Goal: Complete application form

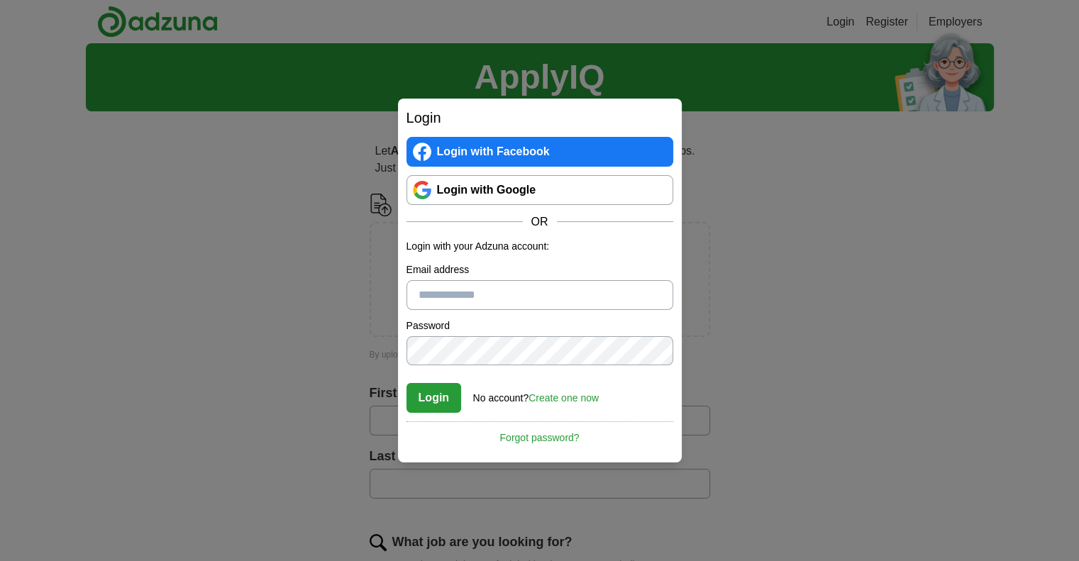
click at [503, 199] on link "Login with Google" at bounding box center [539, 190] width 267 height 30
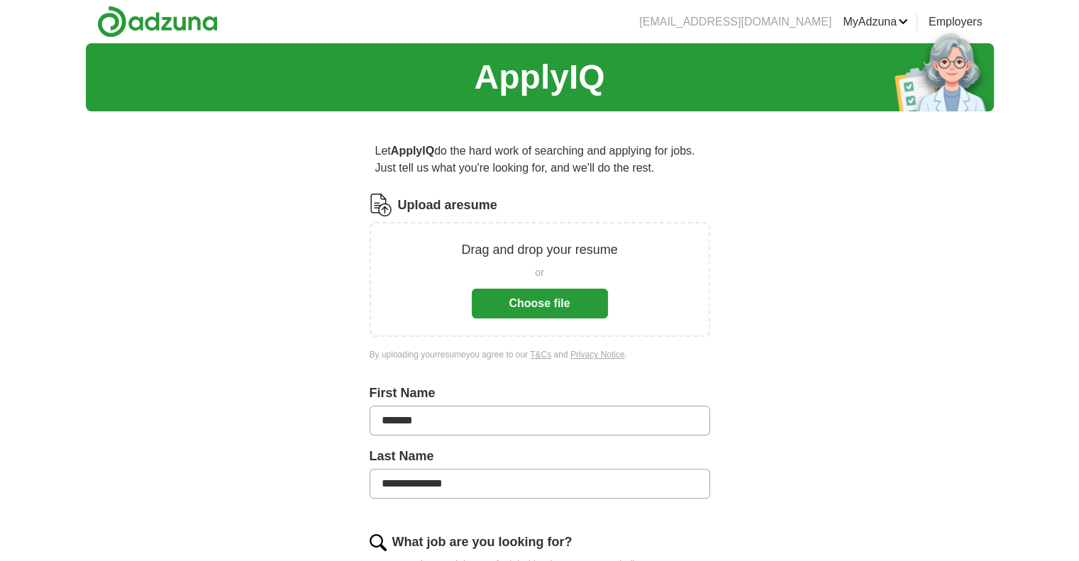
click at [541, 307] on button "Choose file" at bounding box center [540, 304] width 136 height 30
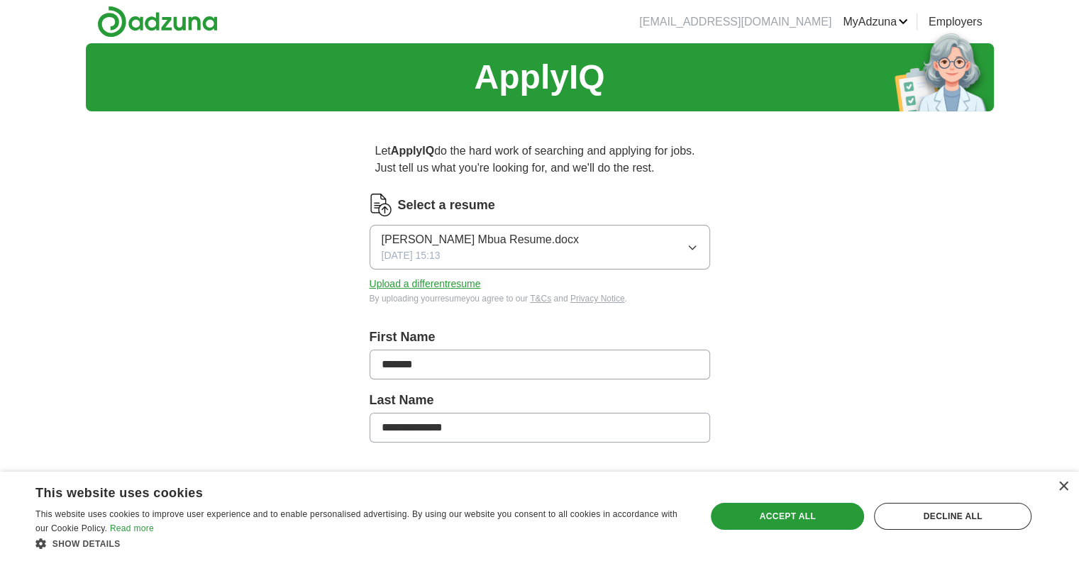
click at [404, 233] on span "[PERSON_NAME] Mbua Resume.docx" at bounding box center [480, 239] width 197 height 17
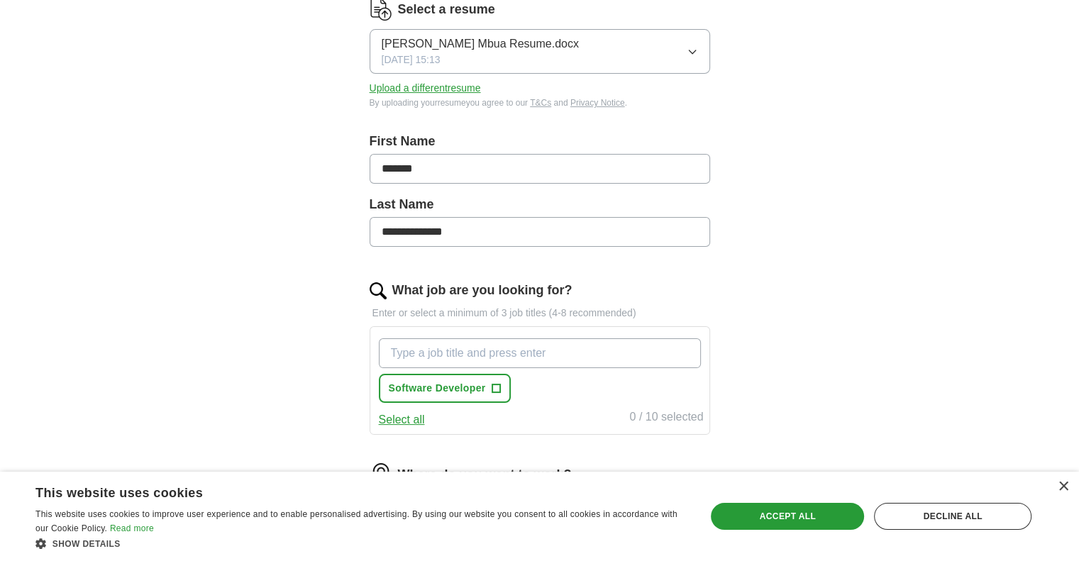
scroll to position [208, 0]
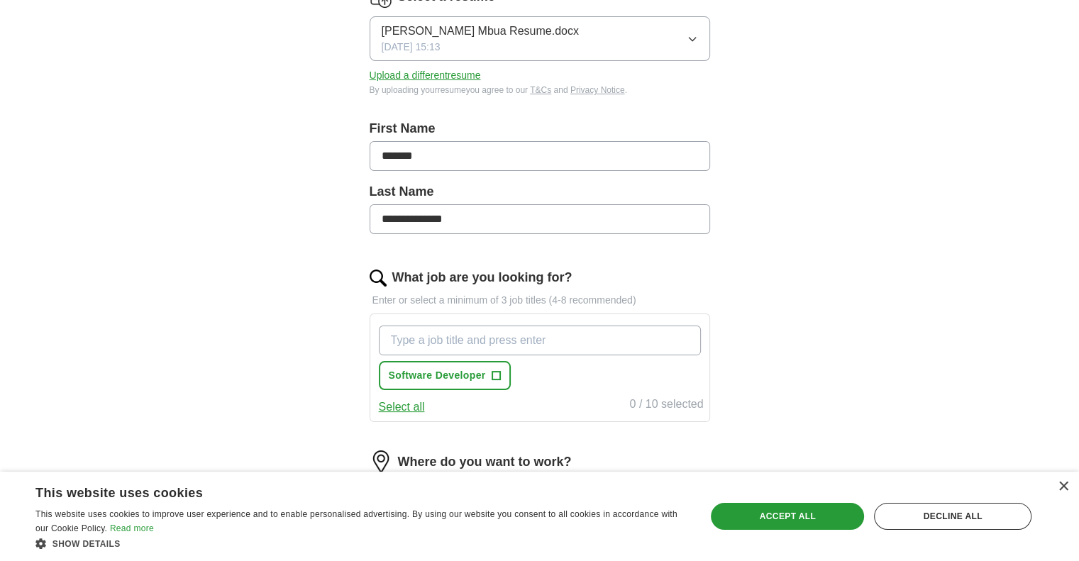
click at [441, 221] on input "**********" at bounding box center [539, 219] width 340 height 30
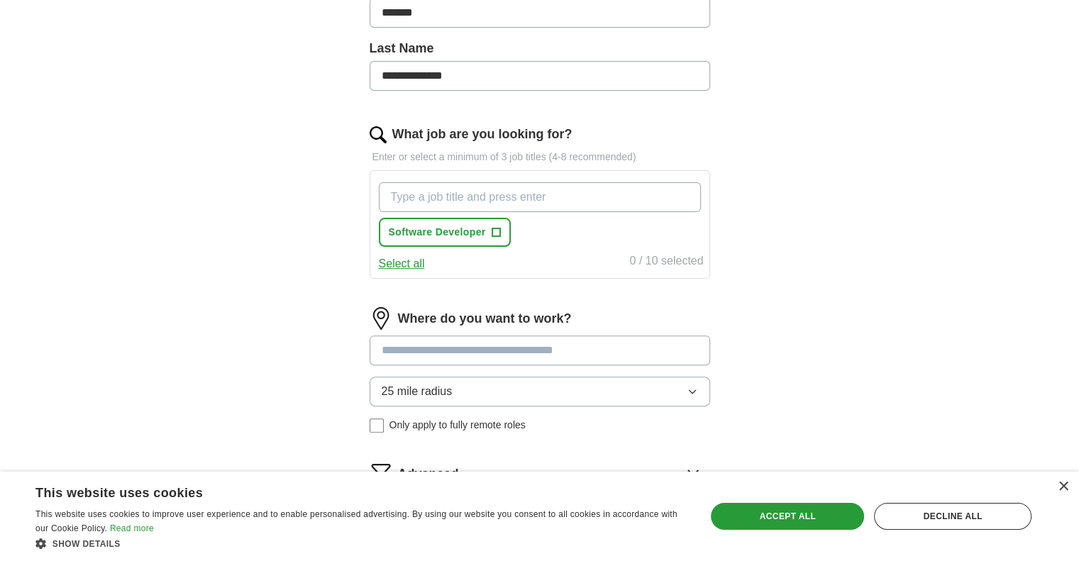
scroll to position [353, 0]
click at [552, 199] on input "What job are you looking for?" at bounding box center [540, 196] width 322 height 30
type input "client success manager"
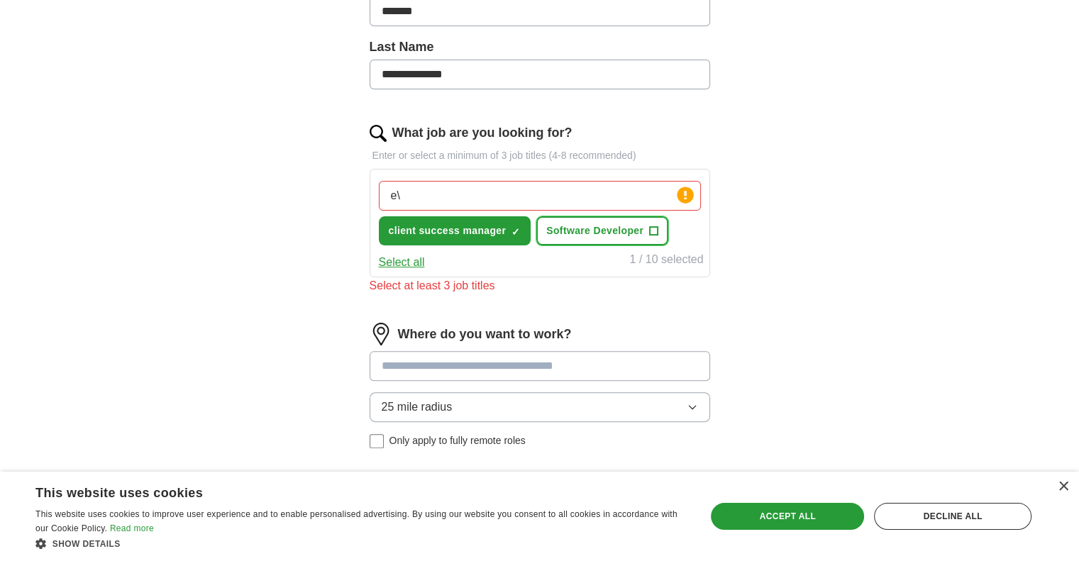
click at [587, 228] on span "Software Developer" at bounding box center [594, 230] width 97 height 15
click at [447, 184] on input "e\" at bounding box center [540, 196] width 322 height 30
type input "e"
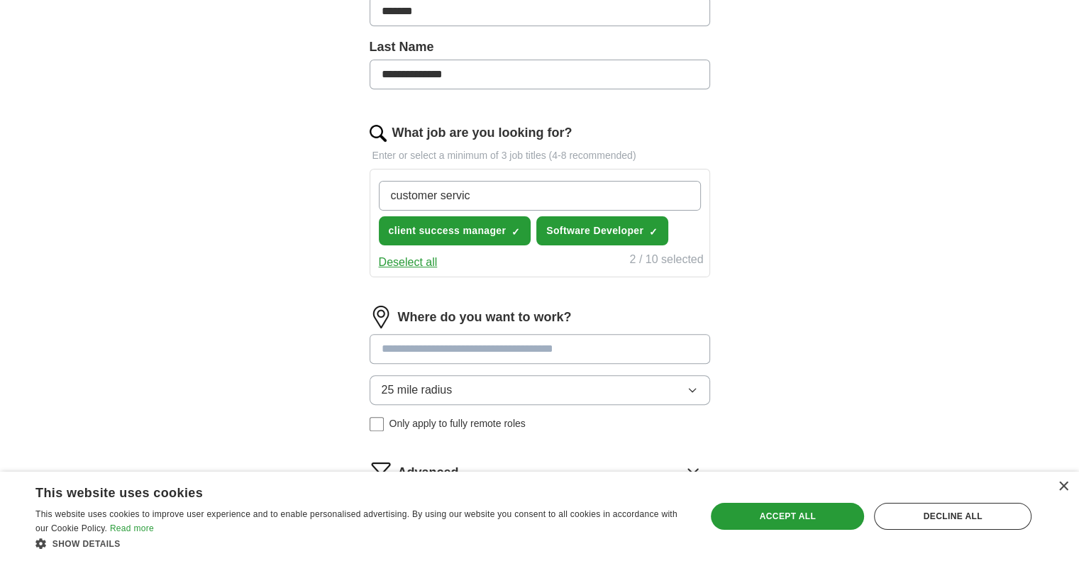
type input "customer service"
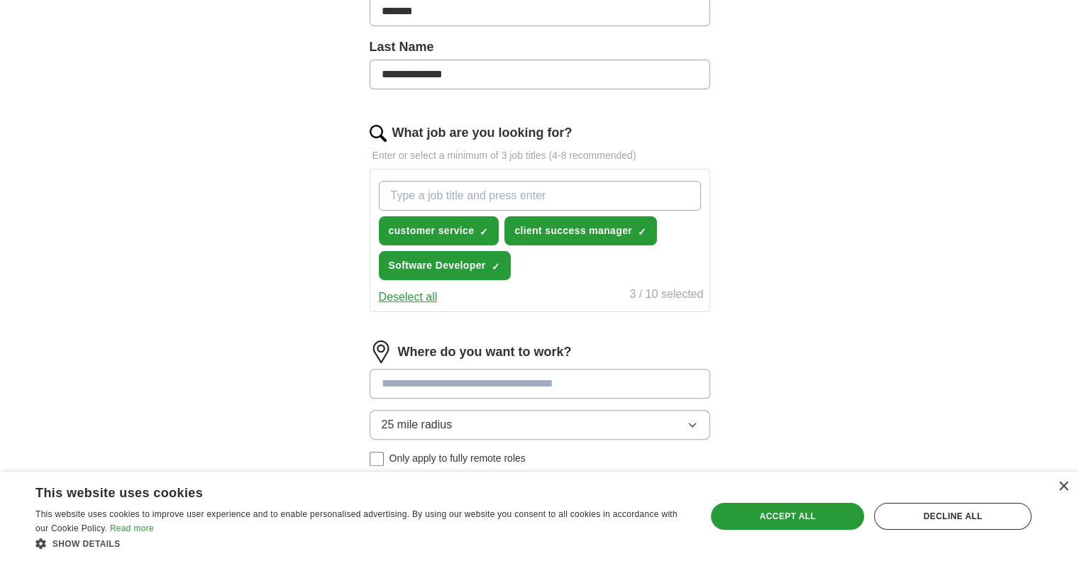
scroll to position [482, 0]
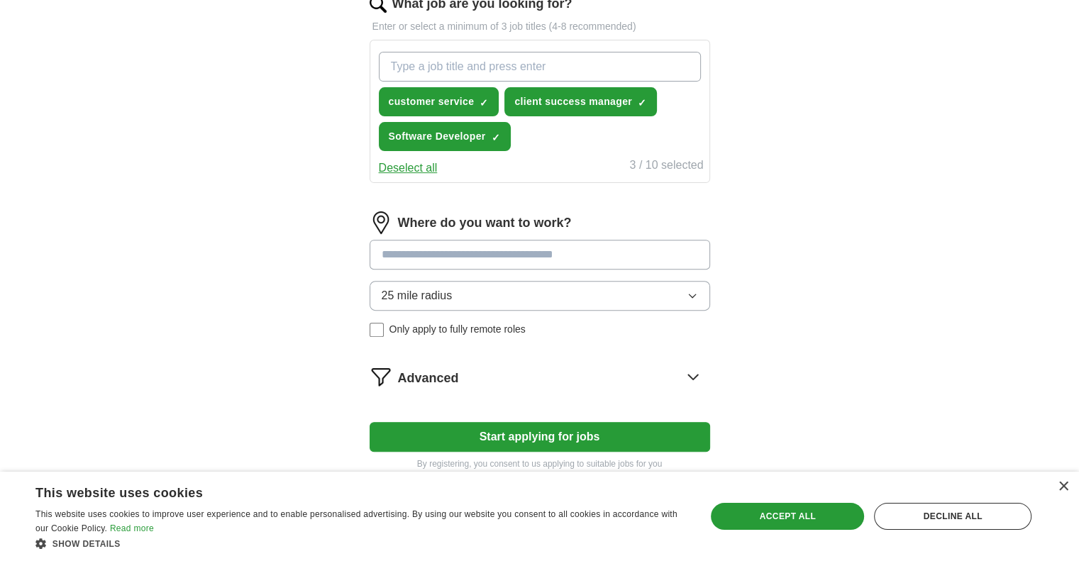
click at [450, 255] on input at bounding box center [539, 255] width 340 height 30
type input "**********"
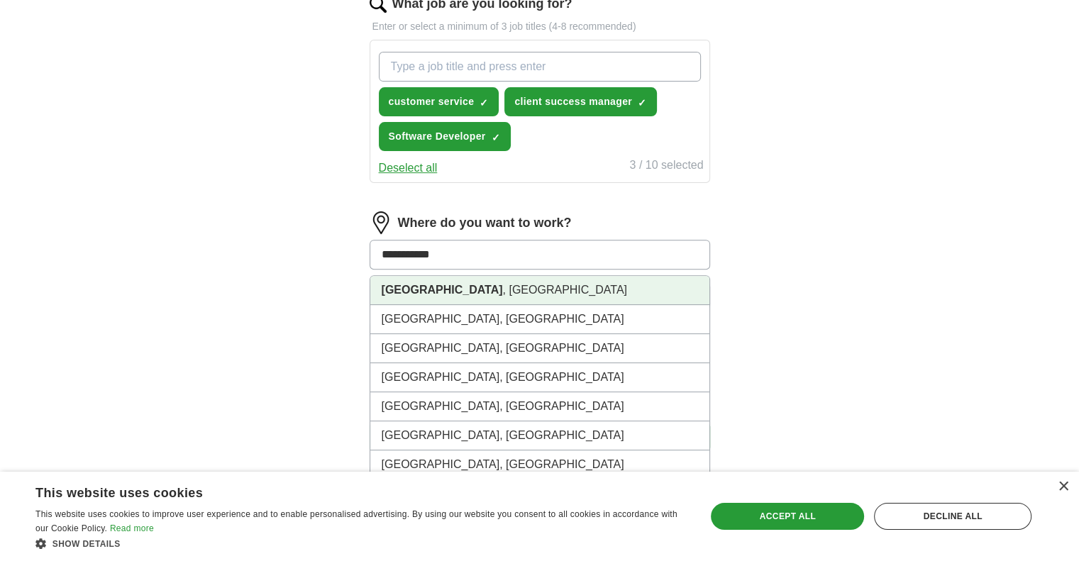
click at [443, 287] on li "[GEOGRAPHIC_DATA] , [GEOGRAPHIC_DATA]" at bounding box center [539, 290] width 339 height 29
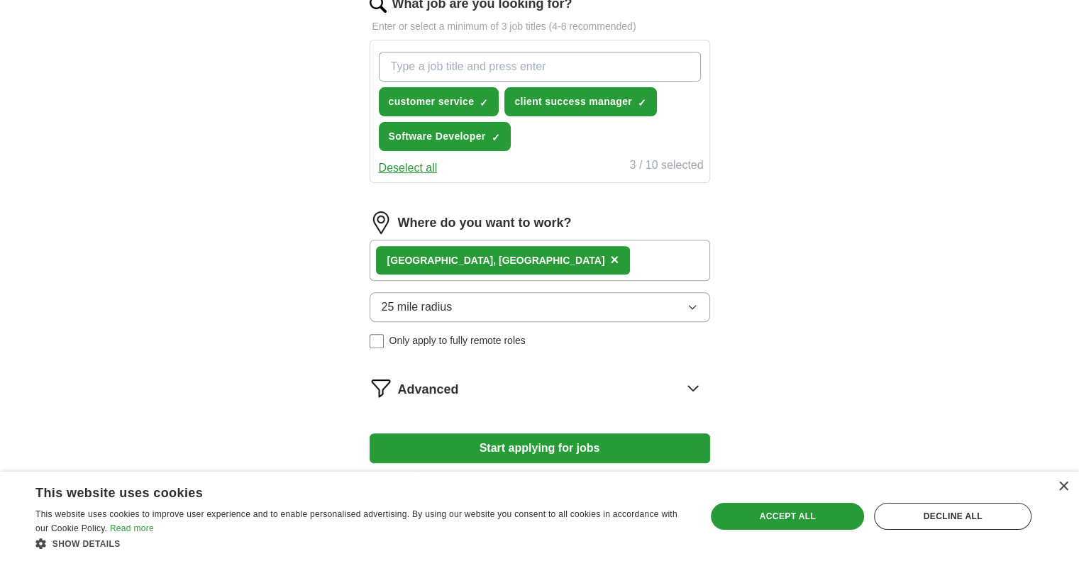
scroll to position [562, 0]
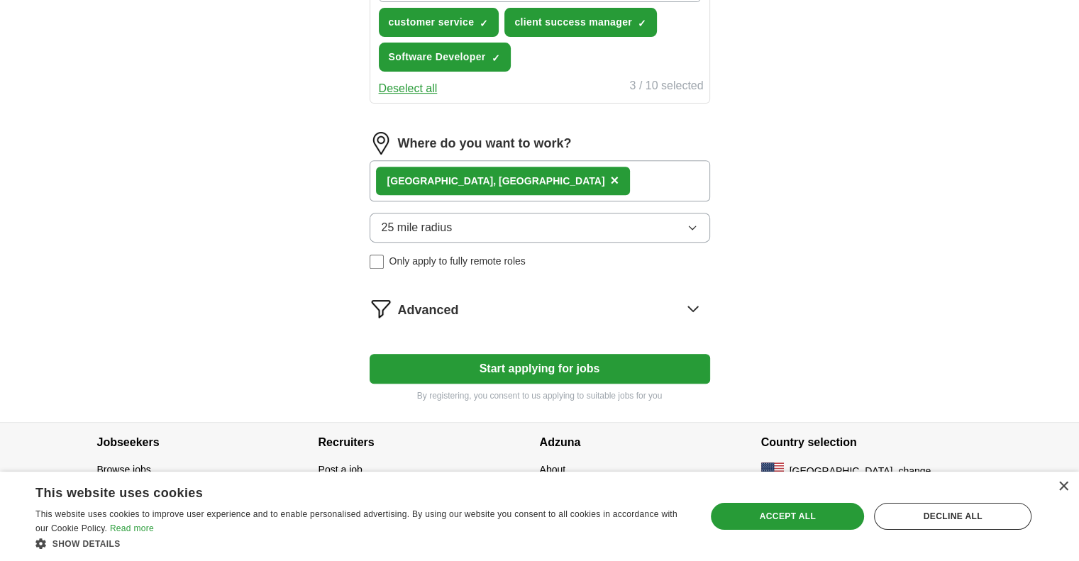
click at [430, 308] on span "Advanced" at bounding box center [428, 310] width 61 height 19
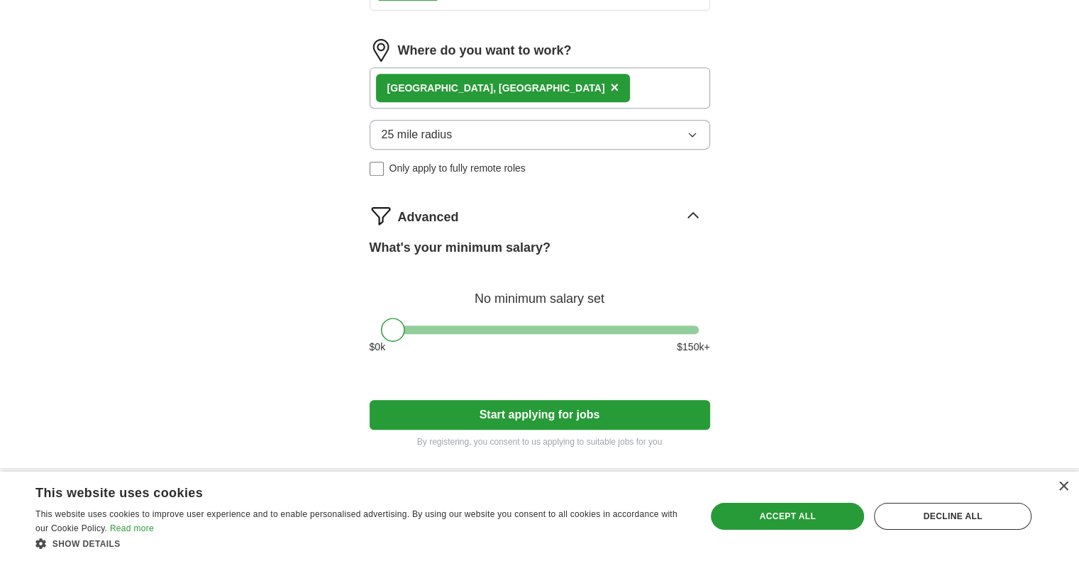
scroll to position [655, 0]
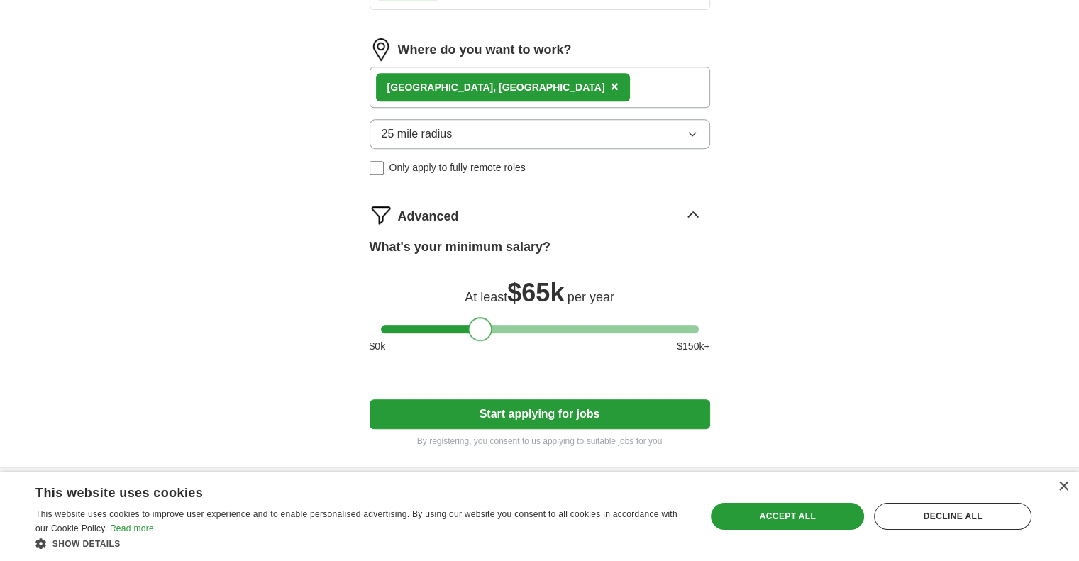
drag, startPoint x: 391, startPoint y: 325, endPoint x: 478, endPoint y: 353, distance: 91.7
click at [478, 353] on div "What's your minimum salary? At least $ 65k per year $ 0 k $ 150 k+" at bounding box center [539, 302] width 340 height 128
click at [491, 416] on button "Start applying for jobs" at bounding box center [539, 414] width 340 height 30
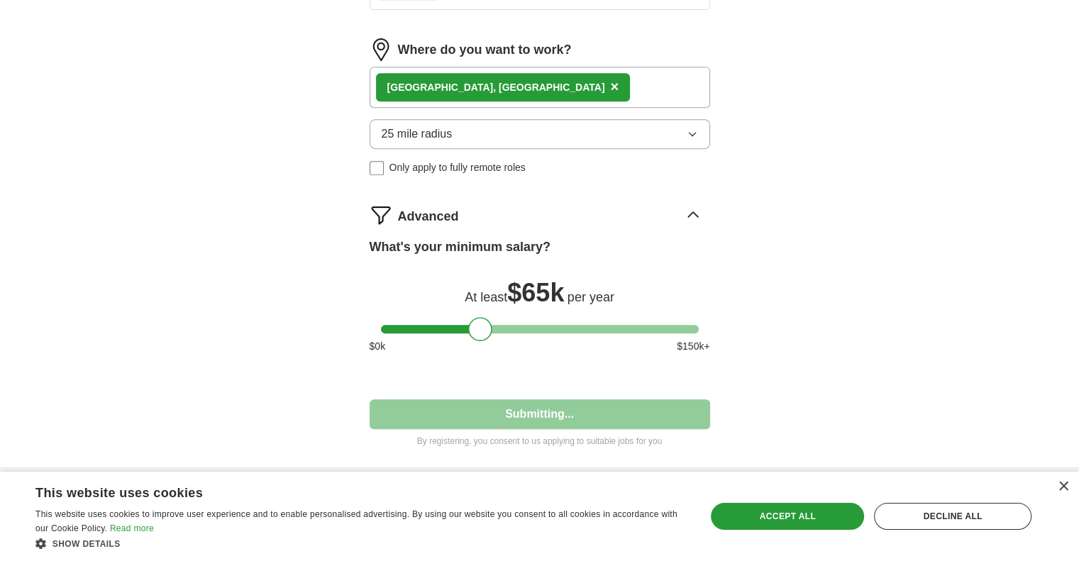
select select "**"
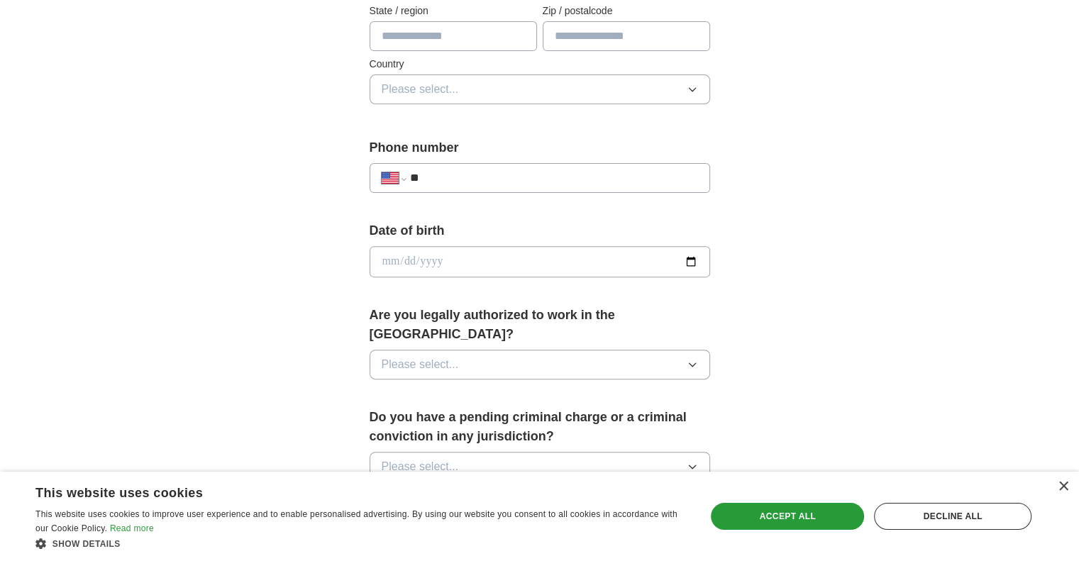
scroll to position [440, 0]
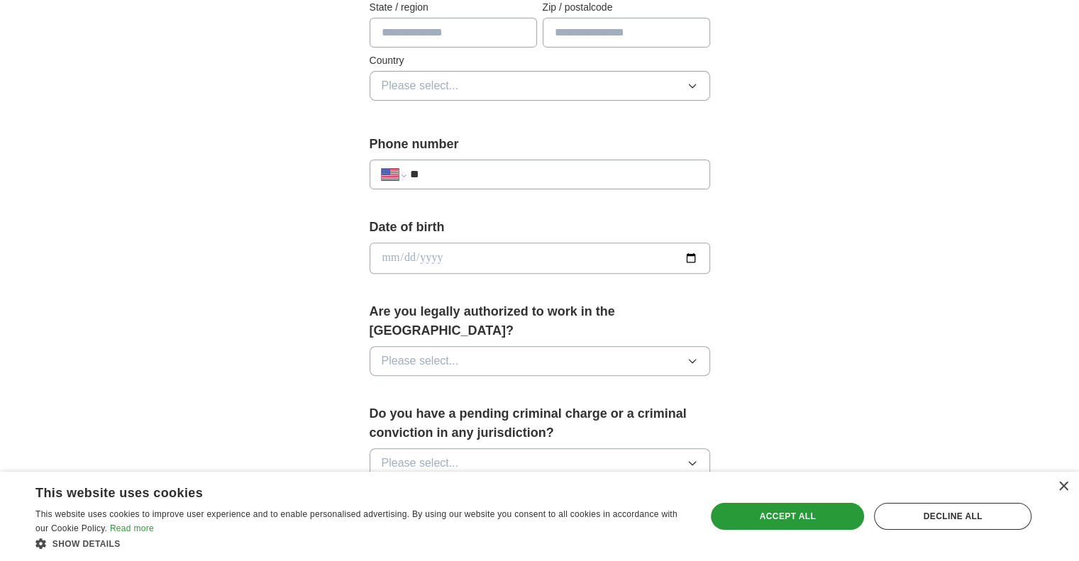
click at [426, 253] on input "date" at bounding box center [539, 258] width 340 height 31
click at [385, 254] on input "date" at bounding box center [539, 258] width 340 height 31
type input "**********"
click at [426, 352] on span "Please select..." at bounding box center [420, 360] width 77 height 17
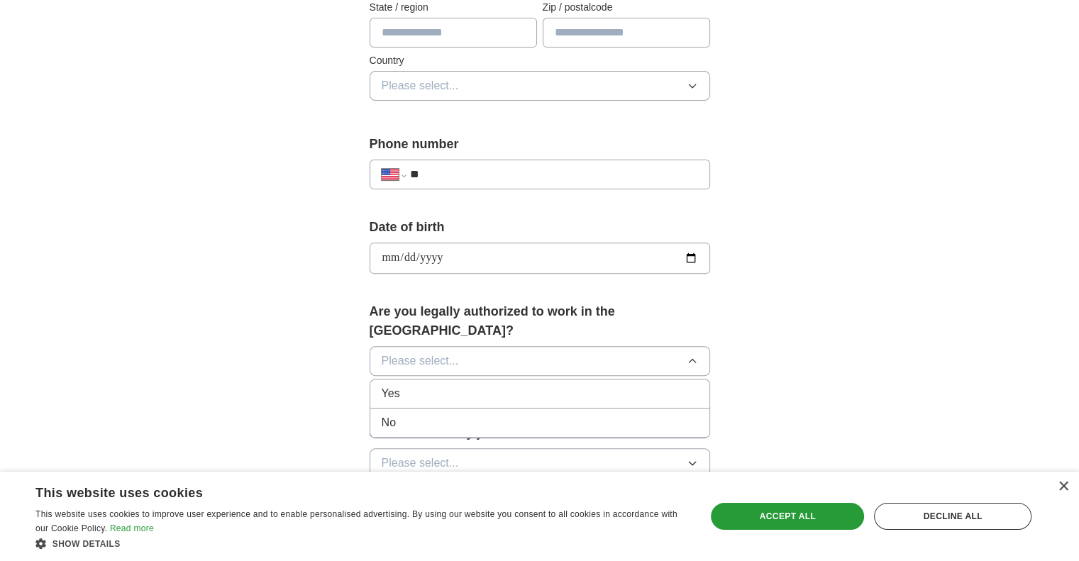
click at [423, 385] on div "Yes" at bounding box center [540, 393] width 316 height 17
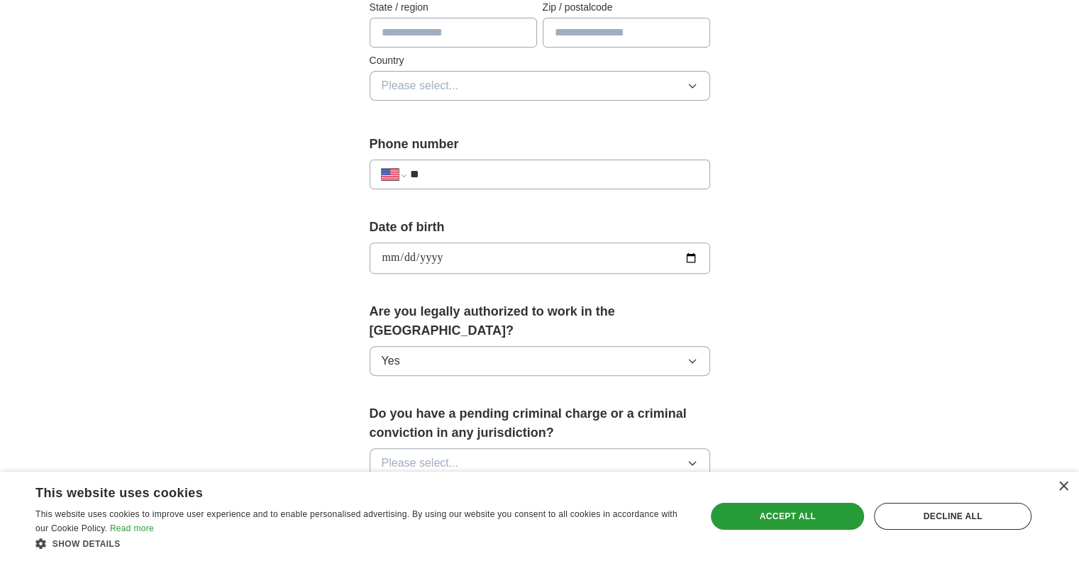
click at [284, 335] on div "**********" at bounding box center [540, 249] width 908 height 1291
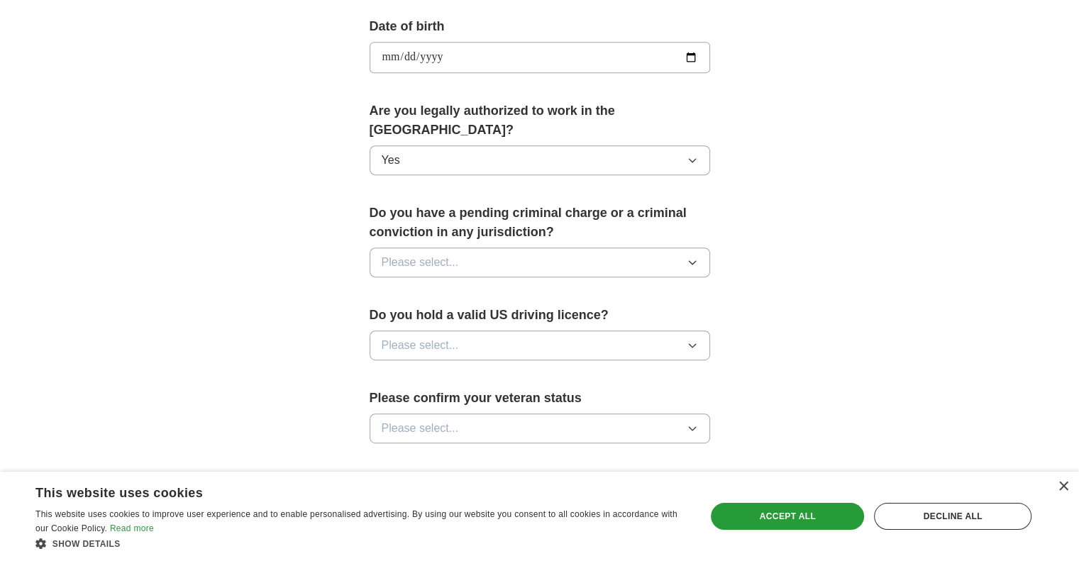
scroll to position [698, 0]
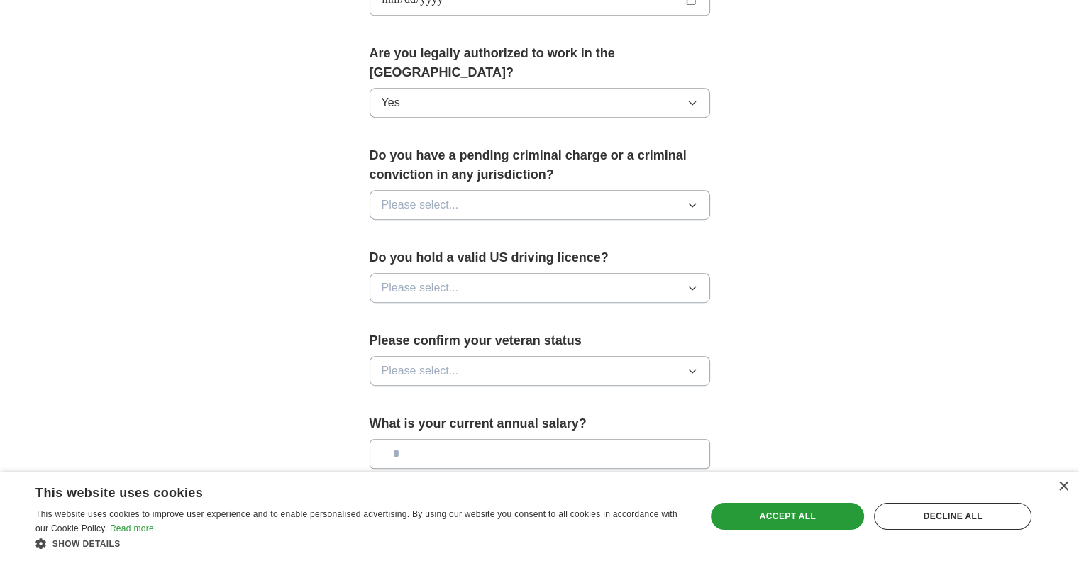
click at [452, 196] on span "Please select..." at bounding box center [420, 204] width 77 height 17
click at [420, 258] on div "No" at bounding box center [540, 266] width 316 height 17
click at [438, 279] on span "Please select..." at bounding box center [420, 287] width 77 height 17
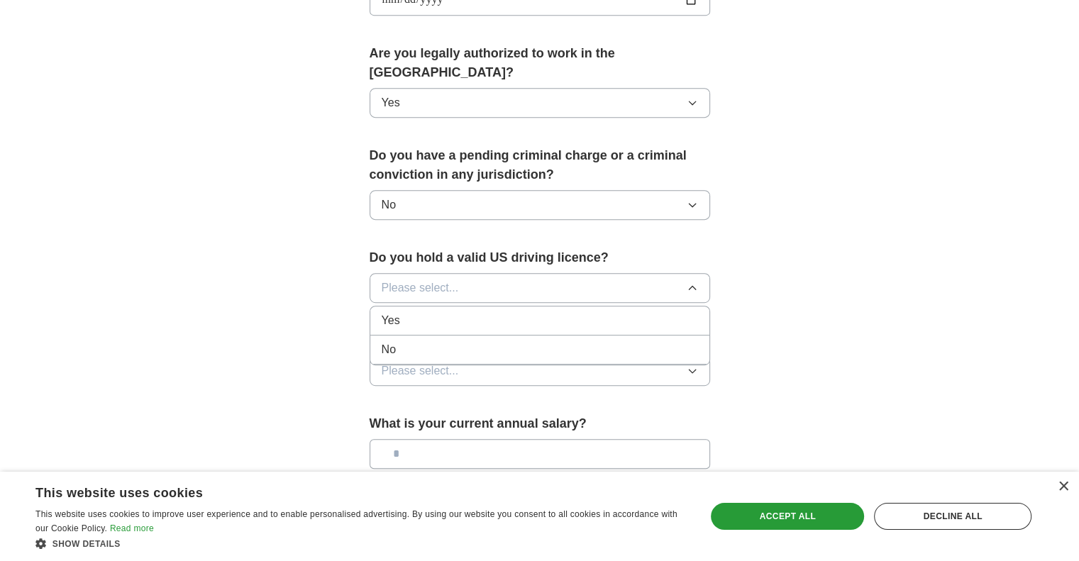
click at [423, 306] on li "Yes" at bounding box center [539, 320] width 339 height 29
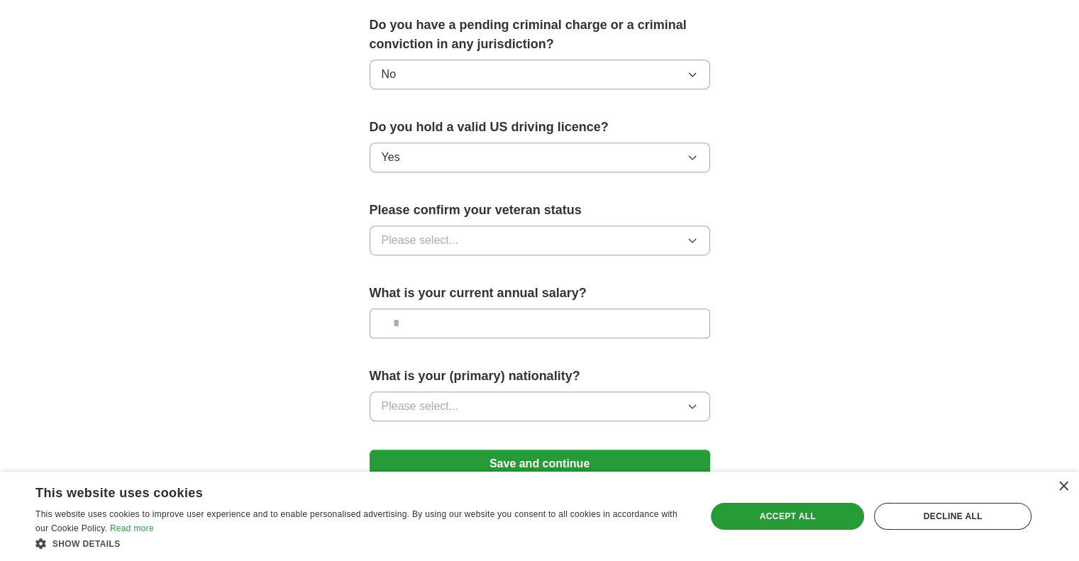
scroll to position [834, 0]
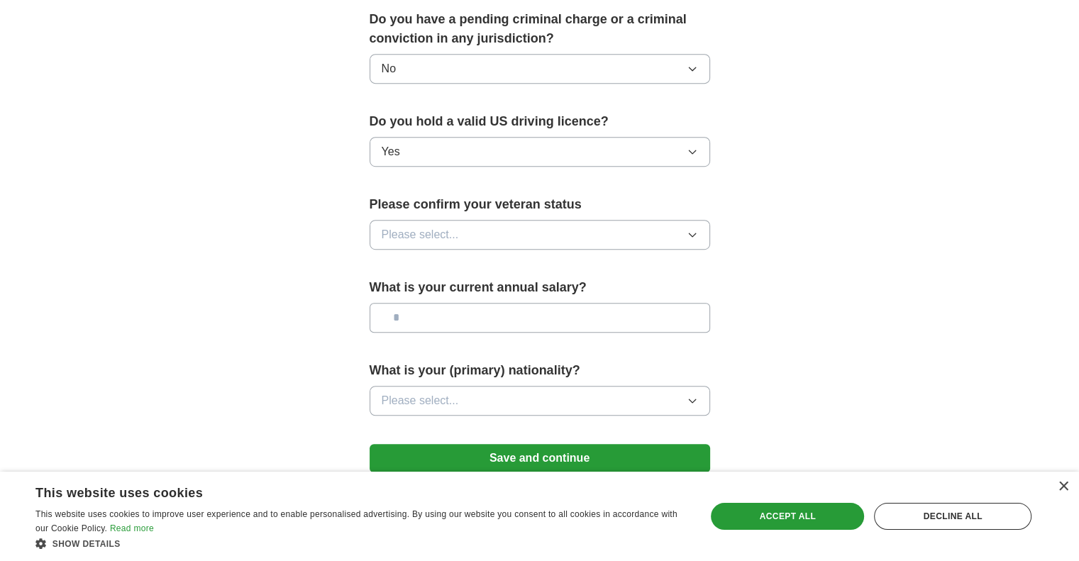
click at [420, 226] on span "Please select..." at bounding box center [420, 234] width 77 height 17
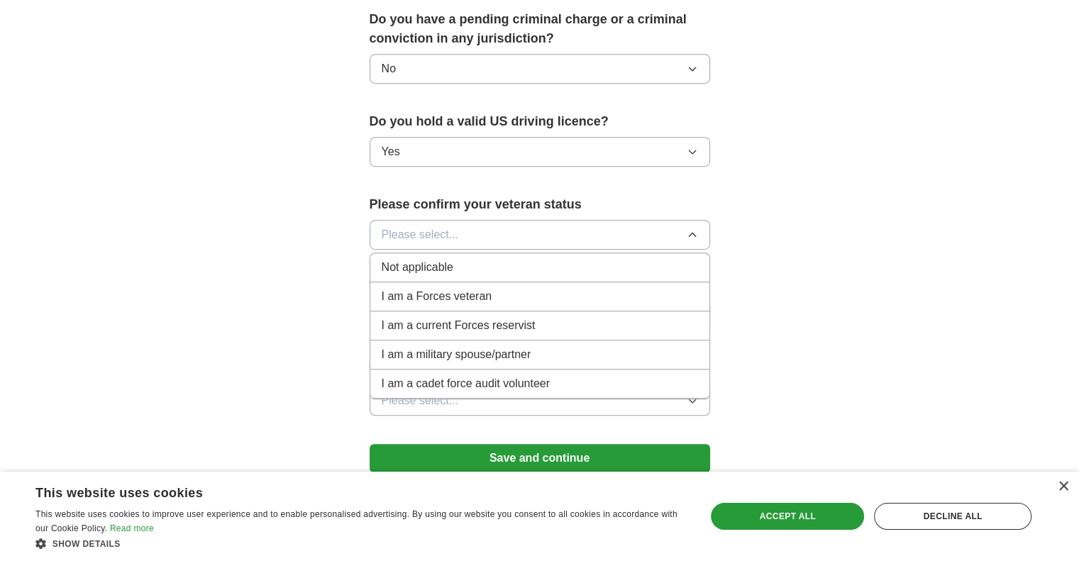
click at [414, 259] on span "Not applicable" at bounding box center [418, 267] width 72 height 17
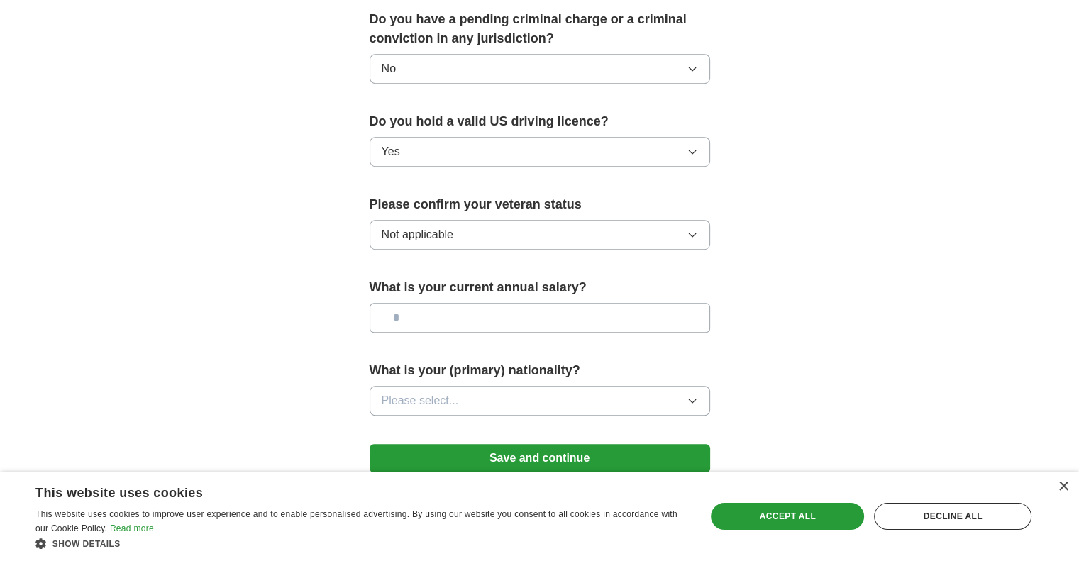
click at [419, 303] on input "text" at bounding box center [539, 318] width 340 height 30
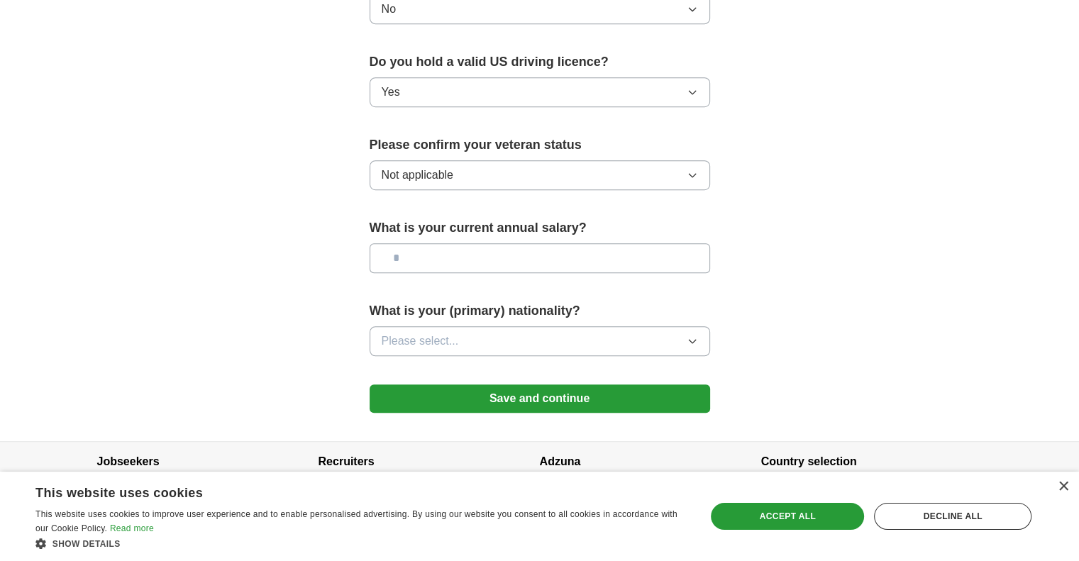
click at [453, 384] on button "Save and continue" at bounding box center [539, 398] width 340 height 28
